Goal: Information Seeking & Learning: Learn about a topic

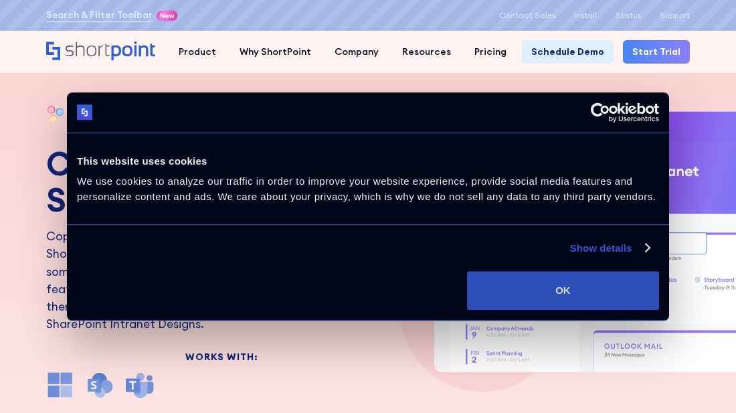
click at [582, 277] on button "OK" at bounding box center [563, 290] width 192 height 39
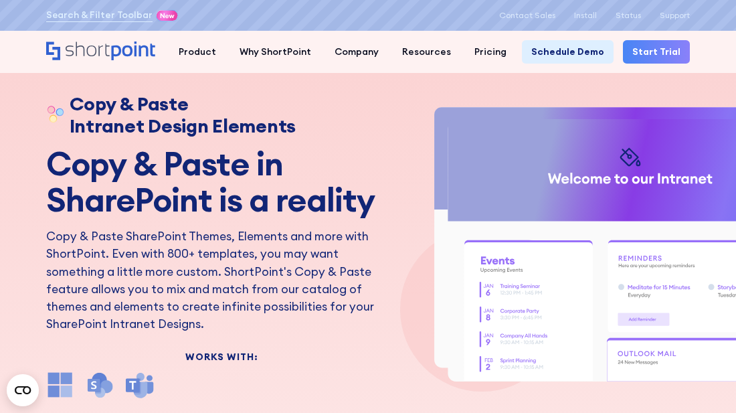
drag, startPoint x: 657, startPoint y: 238, endPoint x: 620, endPoint y: 254, distance: 40.2
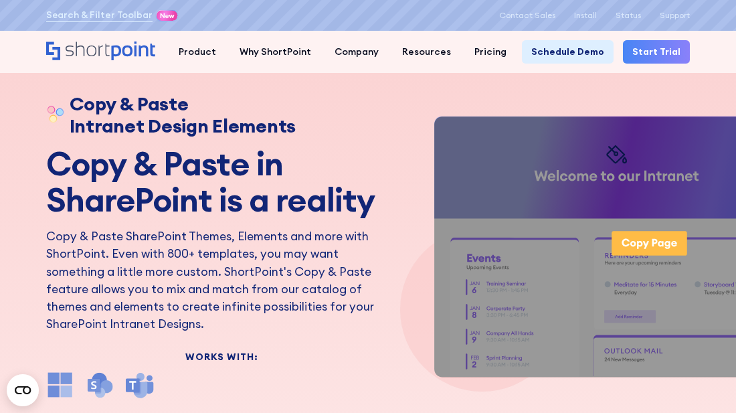
drag, startPoint x: 620, startPoint y: 254, endPoint x: 522, endPoint y: 114, distance: 170.5
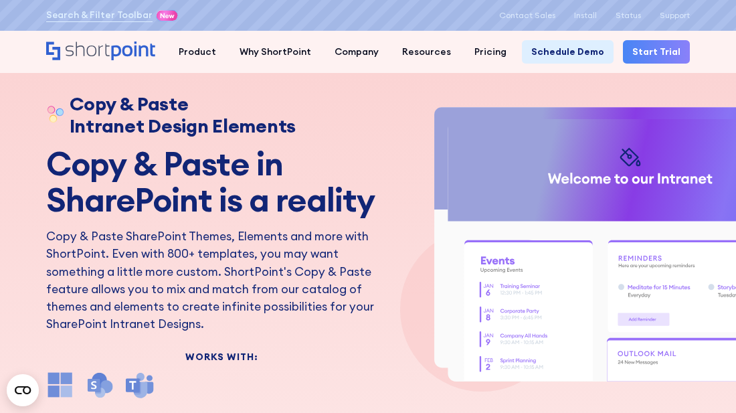
drag, startPoint x: 681, startPoint y: 247, endPoint x: 457, endPoint y: 223, distance: 225.5
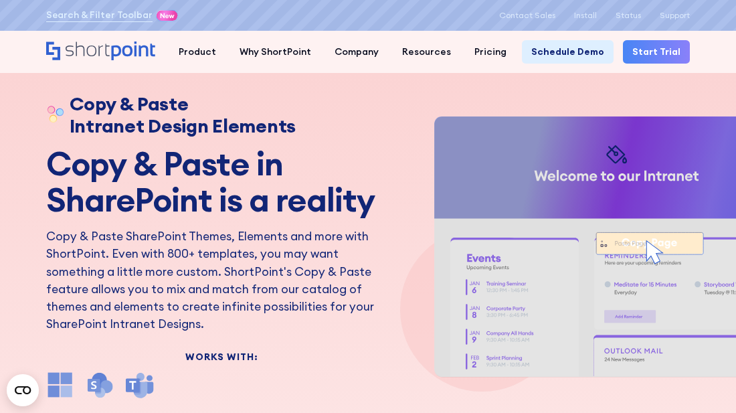
drag, startPoint x: 457, startPoint y: 223, endPoint x: 497, endPoint y: 218, distance: 40.4
click at [497, 218] on g "ShortPoint Copy & Paste Animation" at bounding box center [665, 270] width 462 height 309
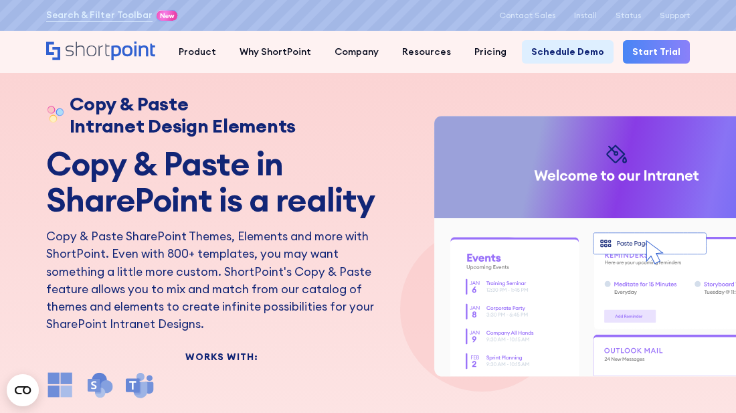
drag, startPoint x: 689, startPoint y: 263, endPoint x: 658, endPoint y: 185, distance: 83.8
click at [658, 185] on g "ShortPoint Copy & Paste Animation" at bounding box center [665, 270] width 462 height 309
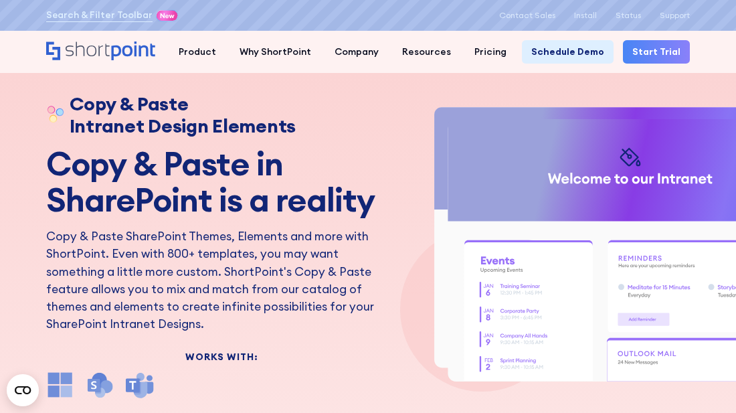
drag, startPoint x: 658, startPoint y: 240, endPoint x: 410, endPoint y: 310, distance: 257.8
click at [410, 310] on icon "ShortPoint Copy & Paste Animation" at bounding box center [653, 245] width 497 height 279
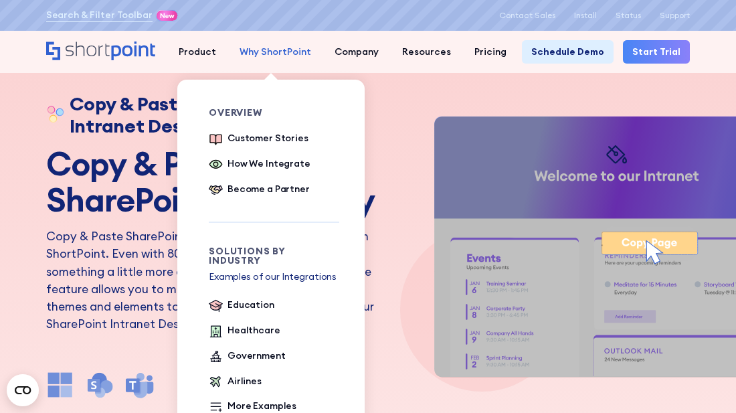
click at [265, 54] on div "Why ShortPoint" at bounding box center [276, 52] width 72 height 14
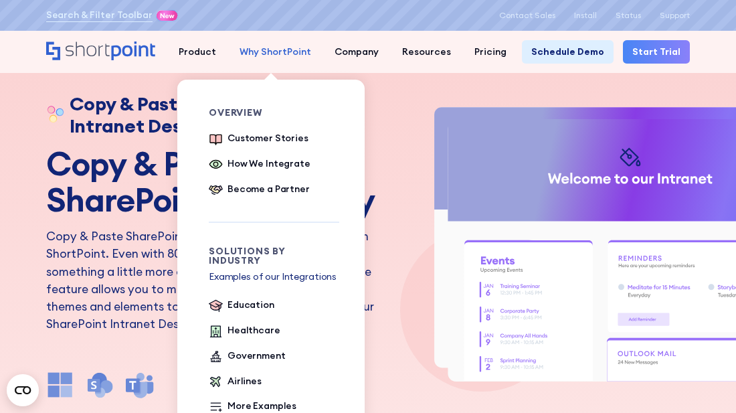
click at [277, 52] on div "Why ShortPoint" at bounding box center [276, 52] width 72 height 14
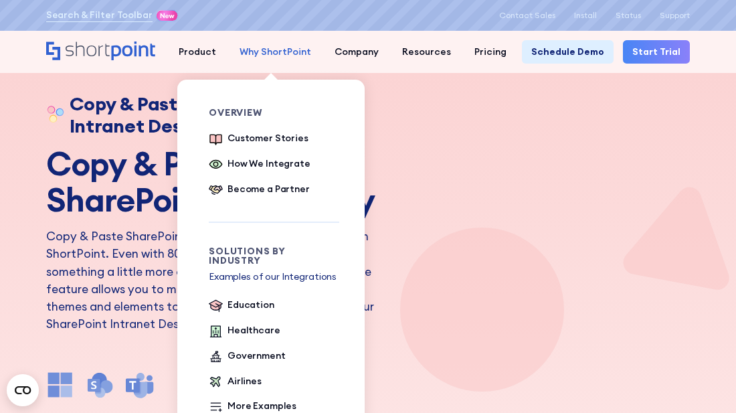
click at [277, 52] on div "Why ShortPoint" at bounding box center [276, 52] width 72 height 14
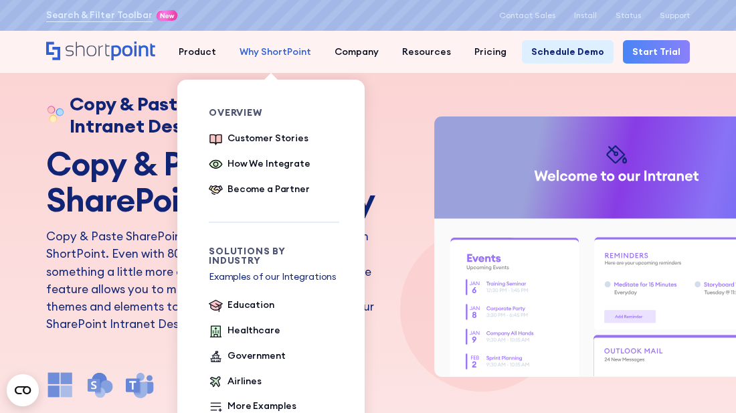
click at [277, 52] on div "Why ShortPoint" at bounding box center [276, 52] width 72 height 14
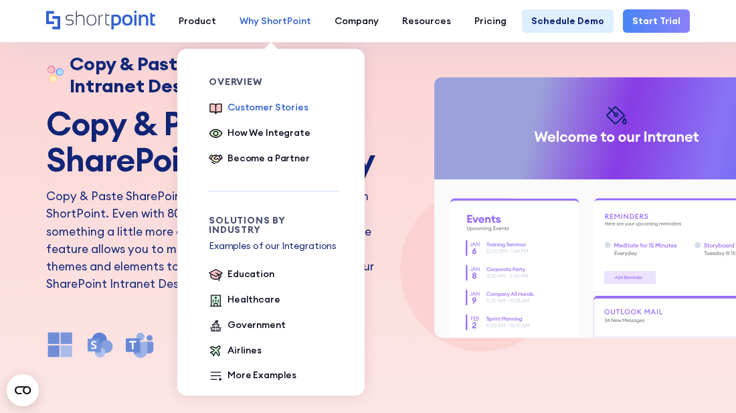
scroll to position [70, 0]
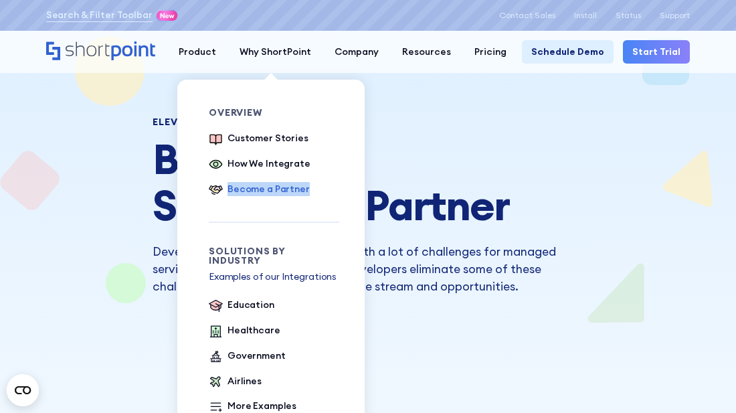
drag, startPoint x: 326, startPoint y: 161, endPoint x: 327, endPoint y: 193, distance: 32.1
click at [327, 193] on ul "Customer Stories How We Integrate Become a Partner" at bounding box center [274, 164] width 130 height 67
click at [315, 367] on ul "Education Healthcare Government Airlines More Examples" at bounding box center [274, 356] width 130 height 117
drag, startPoint x: 323, startPoint y: 295, endPoint x: 321, endPoint y: 344, distance: 48.9
click at [321, 344] on ul "Education Healthcare Government Airlines More Examples" at bounding box center [274, 356] width 130 height 117
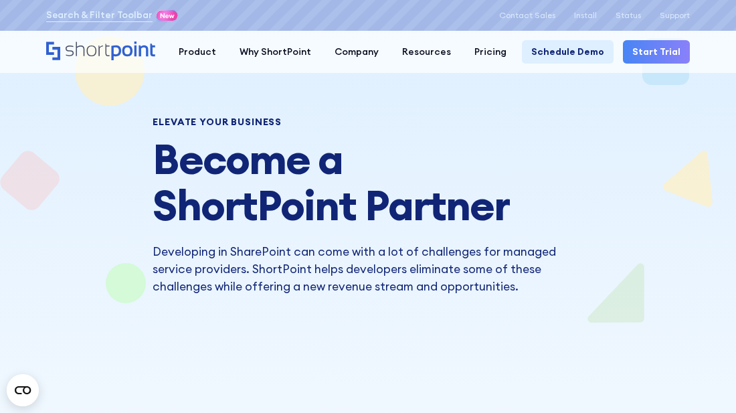
click at [367, 280] on p "Developing in SharePoint can come with a lot of challenges for managed service …" at bounding box center [368, 269] width 430 height 53
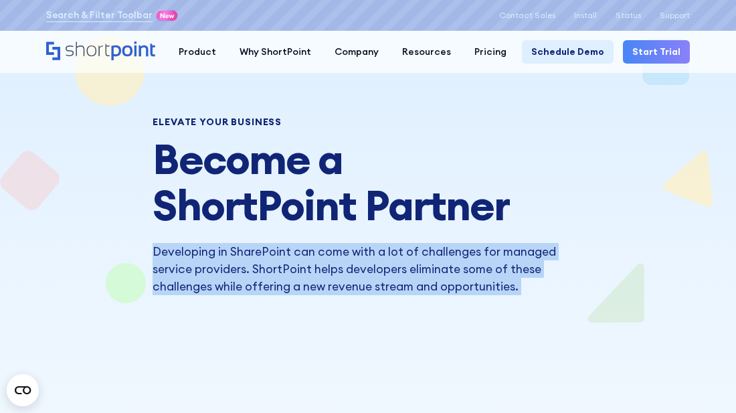
click at [414, 145] on h1 "Become a ShortPoint Partner" at bounding box center [368, 182] width 430 height 93
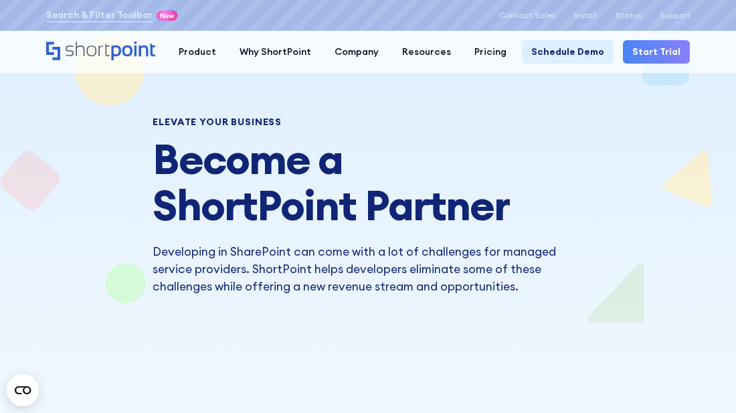
click at [158, 21] on icon at bounding box center [168, 14] width 26 height 15
click at [162, 17] on icon at bounding box center [168, 15] width 15 height 5
click at [126, 14] on link "Search & Filter Toolbar" at bounding box center [99, 15] width 106 height 14
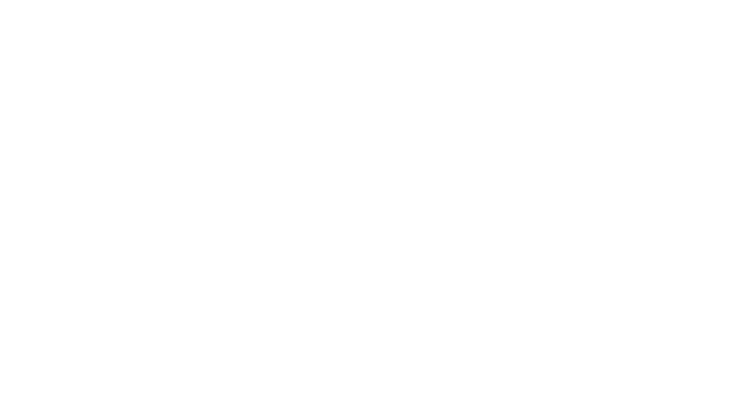
click at [126, 14] on link "Search & Filter Toolbar" at bounding box center [99, 15] width 106 height 14
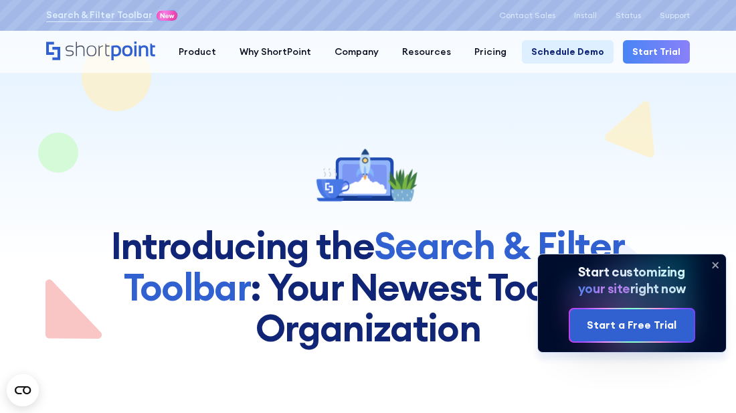
click at [312, 275] on h1 "Introducing the Search & Filter Toolbar : Your Newest Too﻿l for Organization" at bounding box center [368, 287] width 562 height 124
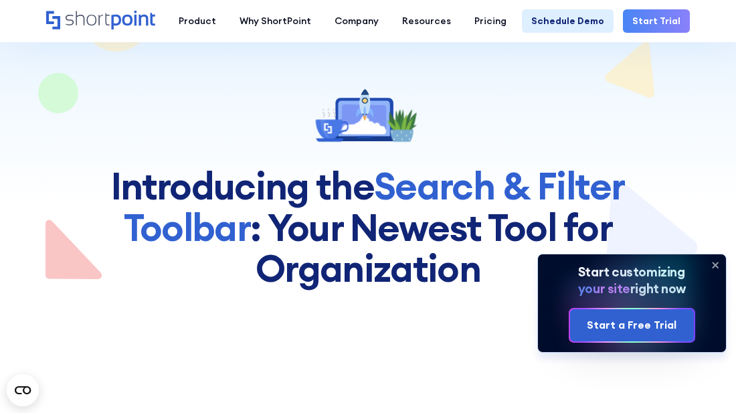
scroll to position [63, 0]
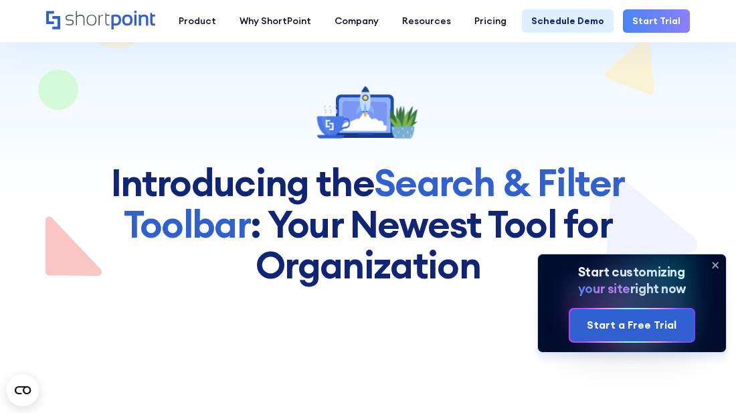
drag, startPoint x: 331, startPoint y: 220, endPoint x: 329, endPoint y: 243, distance: 23.6
click at [329, 243] on h1 "Introducing the Search & Filter Toolbar : Your Newest Too﻿l for Organization" at bounding box center [368, 224] width 562 height 124
drag, startPoint x: 330, startPoint y: 250, endPoint x: 327, endPoint y: 289, distance: 39.6
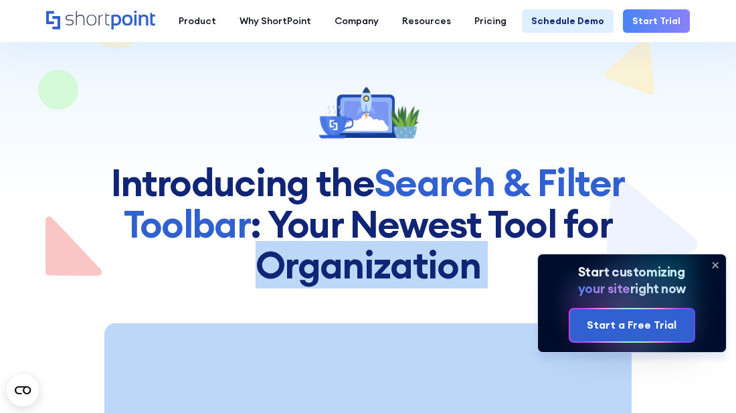
drag, startPoint x: 219, startPoint y: 263, endPoint x: 237, endPoint y: 298, distance: 39.2
click at [712, 261] on icon at bounding box center [715, 264] width 21 height 21
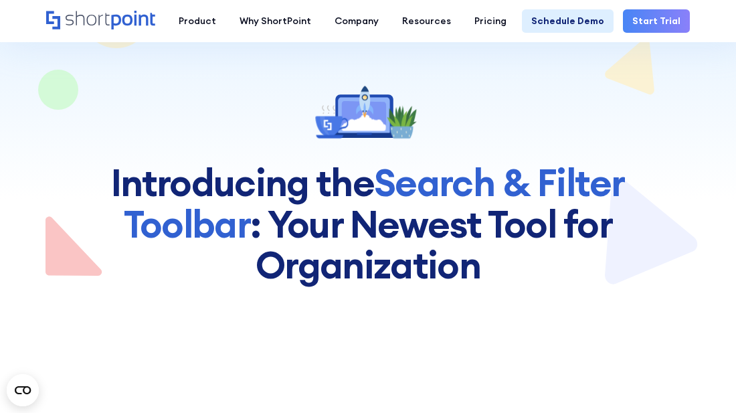
drag, startPoint x: 636, startPoint y: 353, endPoint x: 634, endPoint y: 403, distance: 49.6
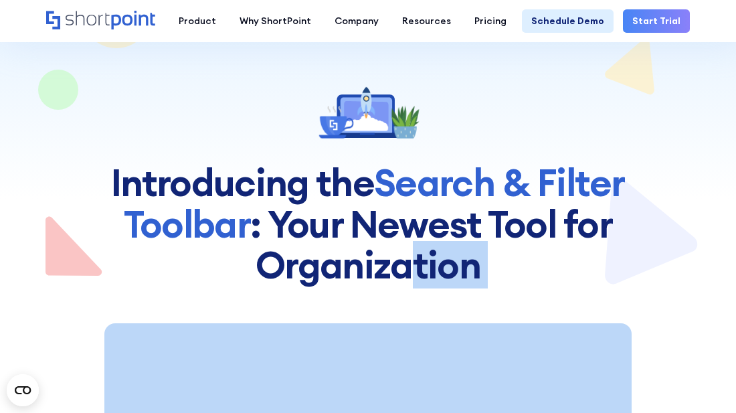
drag, startPoint x: 414, startPoint y: 283, endPoint x: 430, endPoint y: 360, distance: 78.6
click at [383, 202] on h1 "Introducing the Search & Filter Toolbar : Your Newest Too﻿l for Organization" at bounding box center [368, 224] width 562 height 124
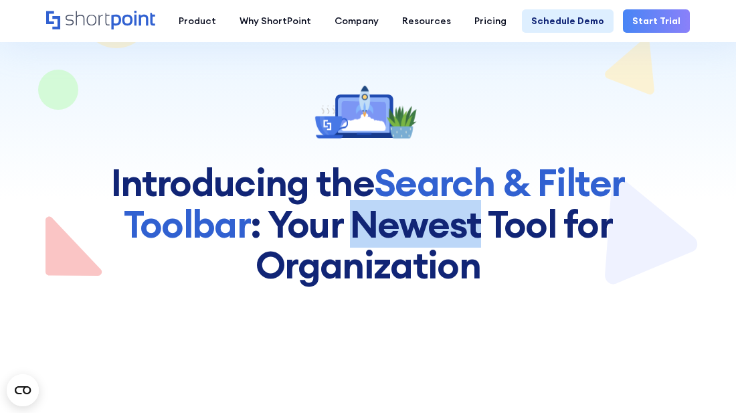
drag, startPoint x: 430, startPoint y: 360, endPoint x: 383, endPoint y: 186, distance: 180.2
click at [383, 186] on h1 "Introducing the Search & Filter Toolbar : Your Newest Too﻿l for Organization" at bounding box center [368, 224] width 562 height 124
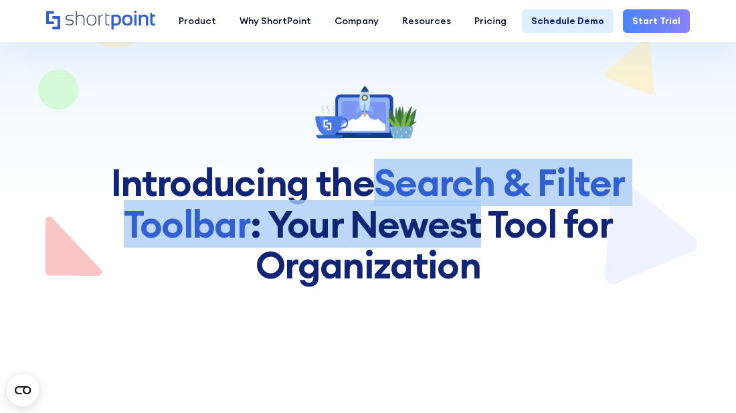
click at [374, 230] on h1 "Introducing the Search & Filter Toolbar : Your Newest Too﻿l for Organization" at bounding box center [368, 224] width 562 height 124
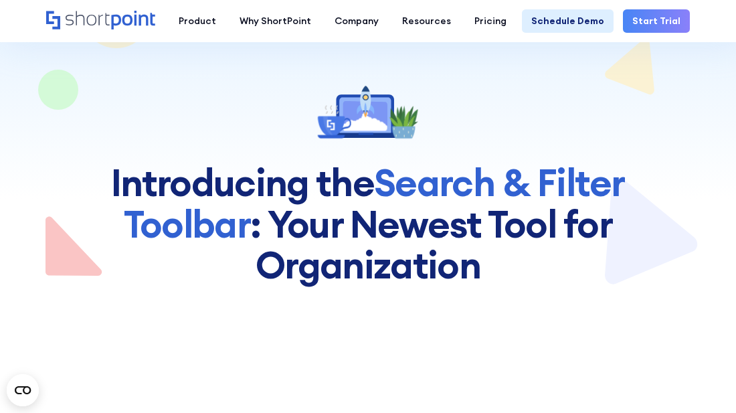
click at [374, 230] on h1 "Introducing the Search & Filter Toolbar : Your Newest Too﻿l for Organization" at bounding box center [368, 224] width 562 height 124
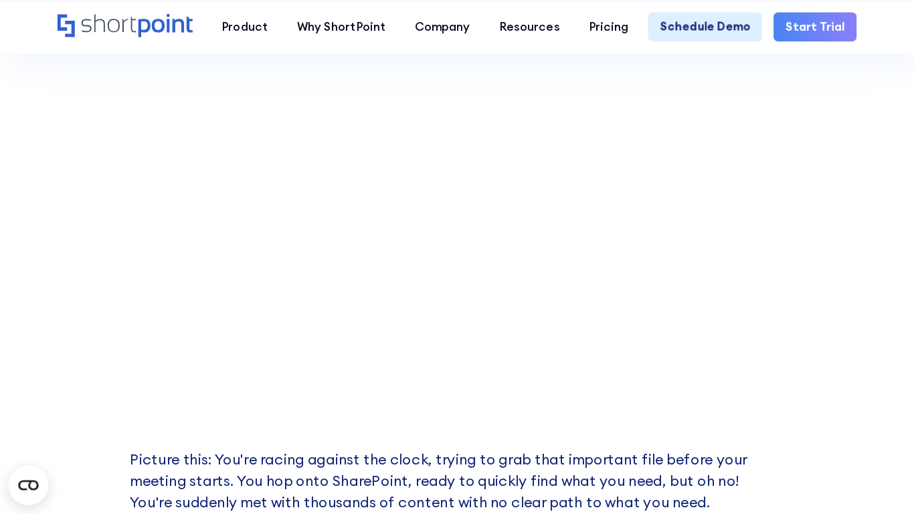
scroll to position [361, 0]
